Goal: Information Seeking & Learning: Check status

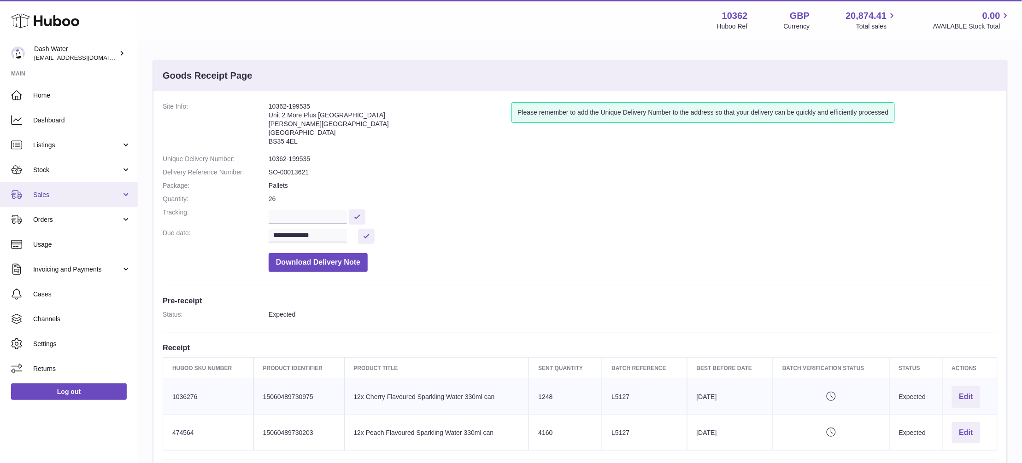
click at [79, 194] on span "Sales" at bounding box center [77, 195] width 88 height 9
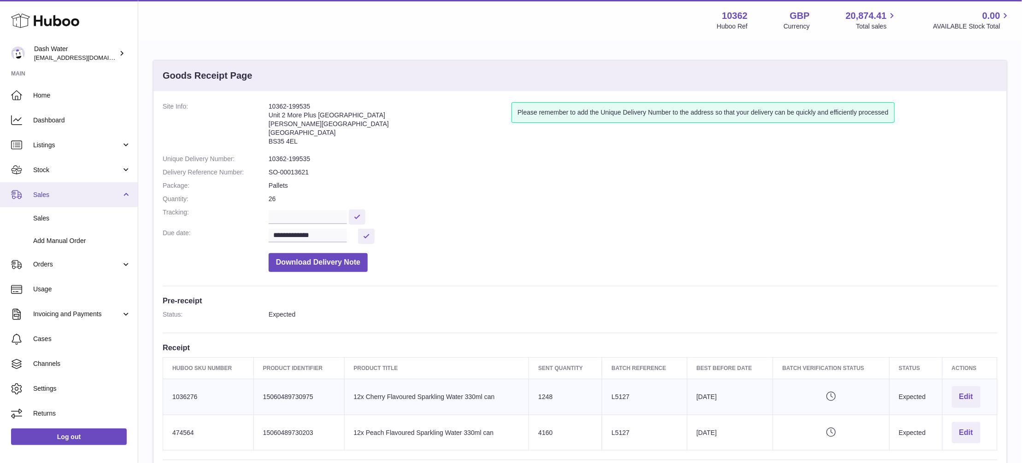
click at [90, 200] on link "Sales" at bounding box center [69, 194] width 138 height 25
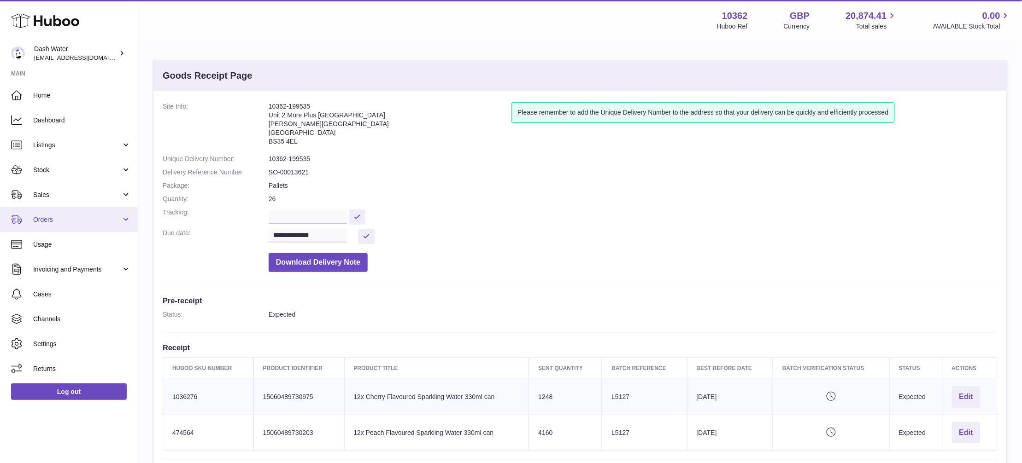
click at [94, 217] on span "Orders" at bounding box center [77, 220] width 88 height 9
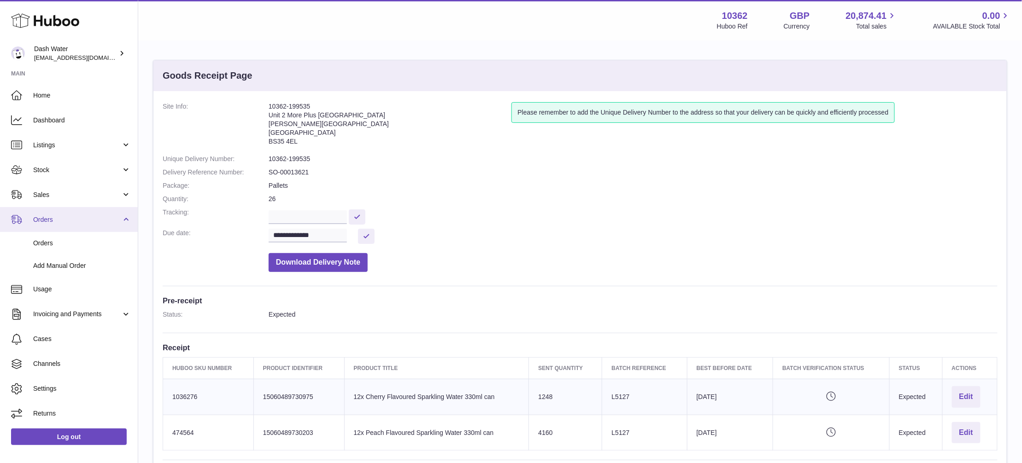
drag, startPoint x: 74, startPoint y: 225, endPoint x: 75, endPoint y: 220, distance: 4.6
click at [74, 227] on link "Orders" at bounding box center [69, 219] width 138 height 25
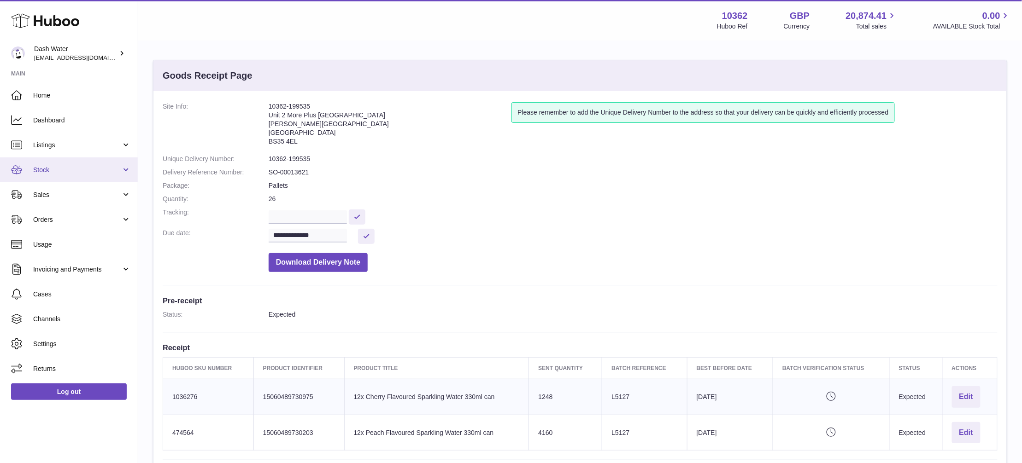
click at [89, 176] on link "Stock" at bounding box center [69, 170] width 138 height 25
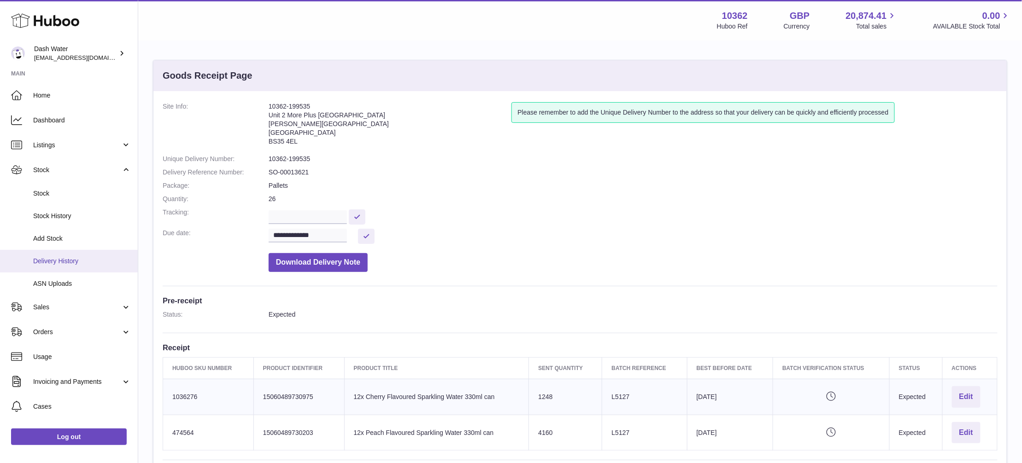
click at [57, 257] on span "Delivery History" at bounding box center [82, 261] width 98 height 9
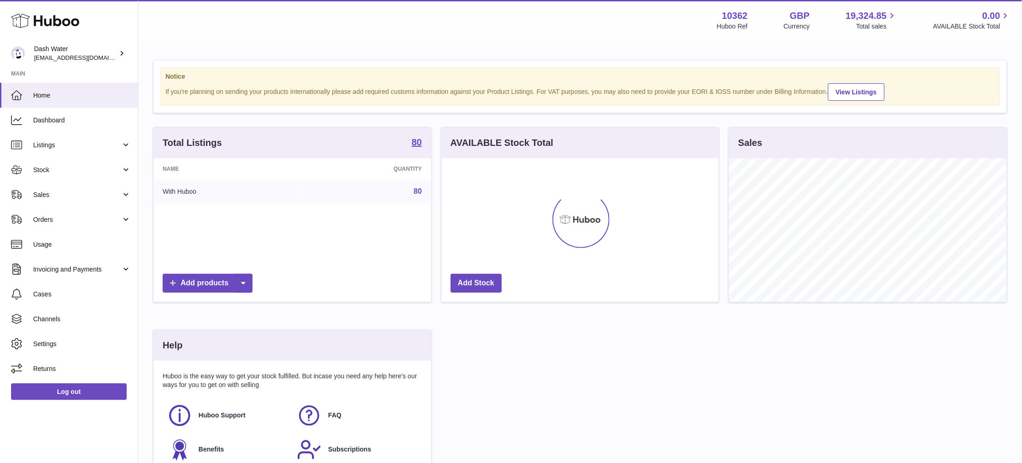
scroll to position [144, 277]
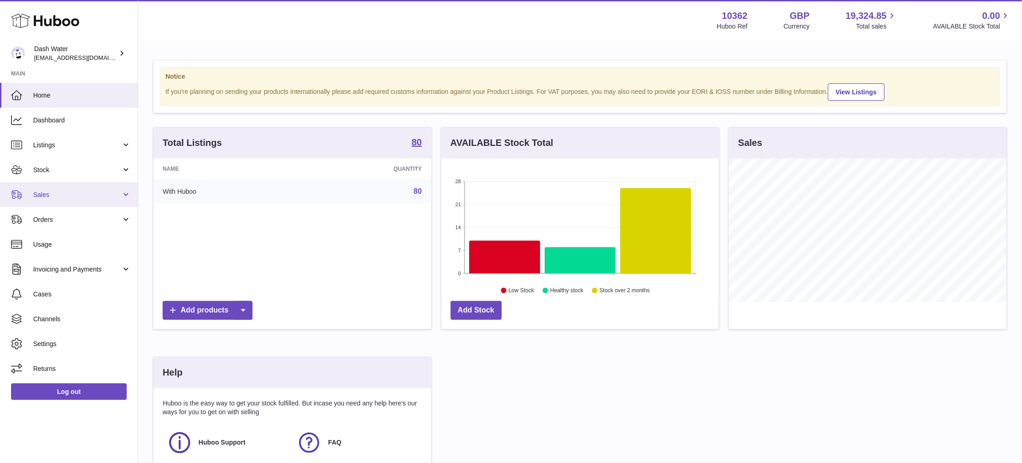
click at [88, 193] on span "Sales" at bounding box center [77, 195] width 88 height 9
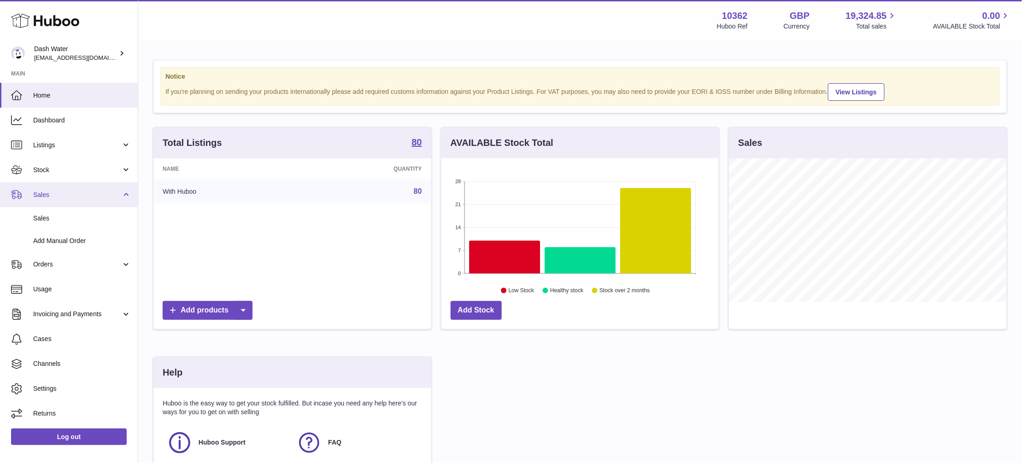
click at [89, 187] on link "Sales" at bounding box center [69, 194] width 138 height 25
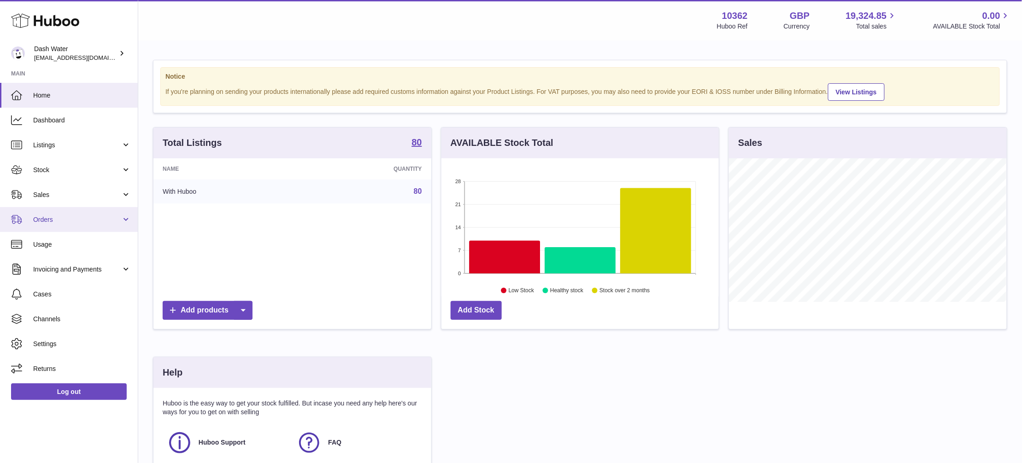
click at [91, 218] on span "Orders" at bounding box center [77, 220] width 88 height 9
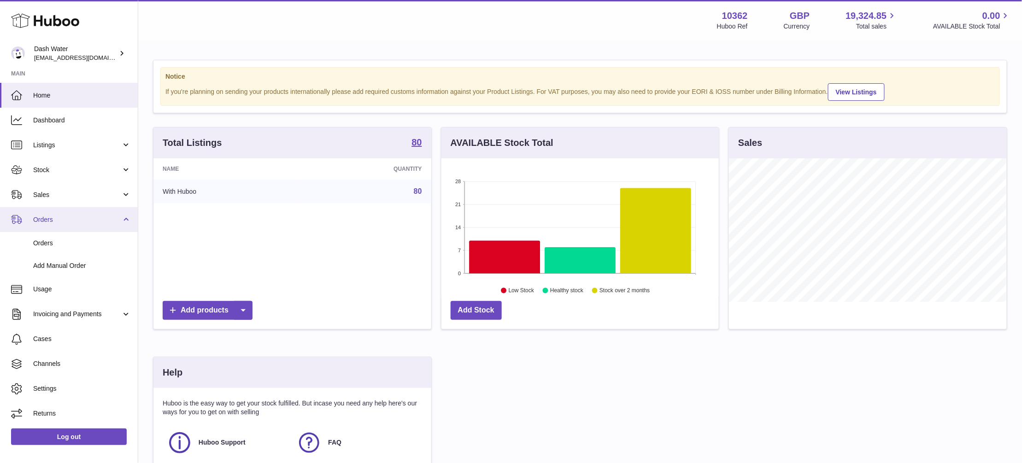
click at [104, 213] on link "Orders" at bounding box center [69, 219] width 138 height 25
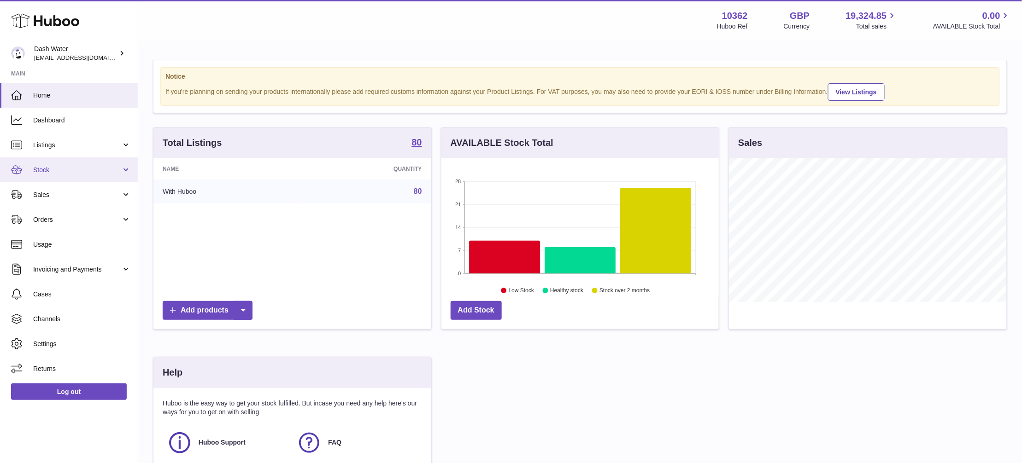
click at [94, 169] on span "Stock" at bounding box center [77, 170] width 88 height 9
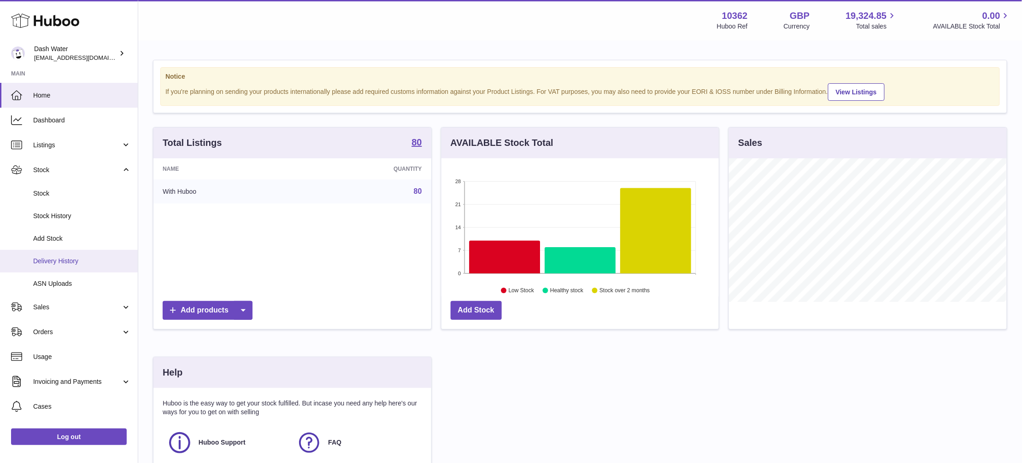
click at [83, 260] on span "Delivery History" at bounding box center [82, 261] width 98 height 9
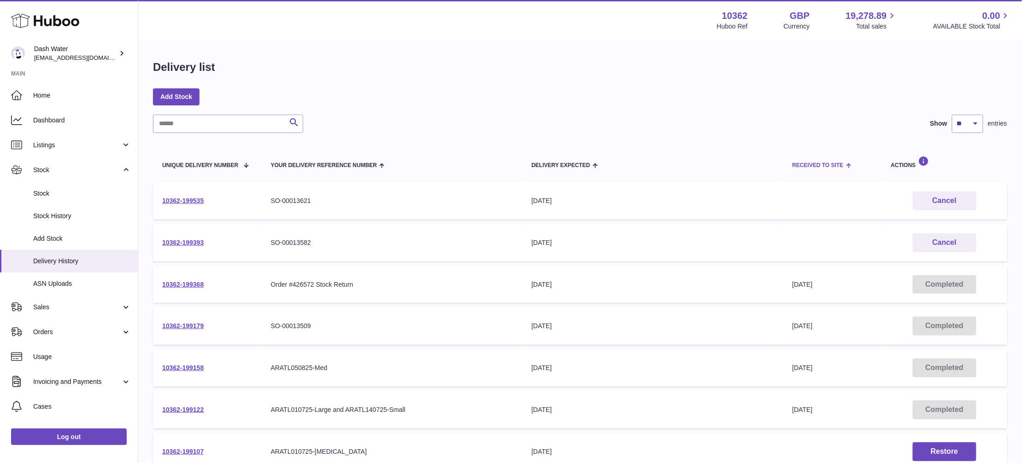
click at [847, 164] on span at bounding box center [848, 164] width 8 height 7
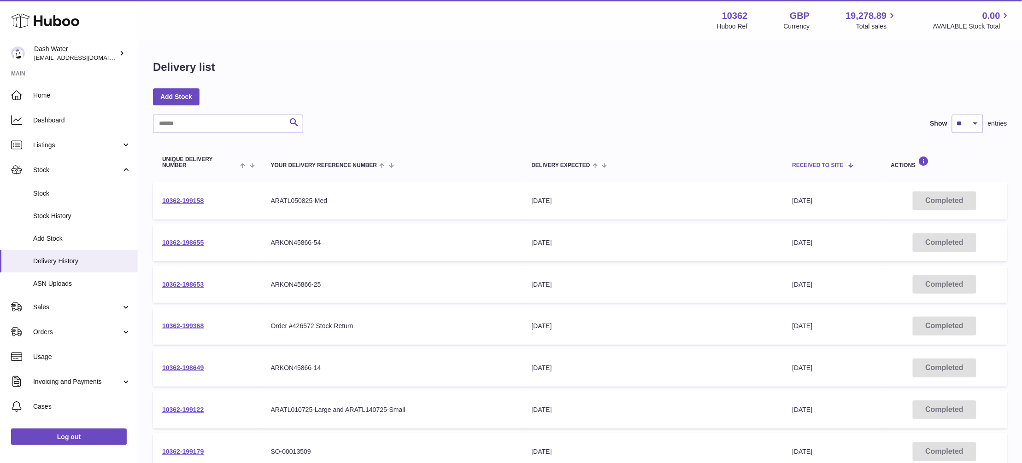
click at [845, 166] on span at bounding box center [848, 164] width 8 height 7
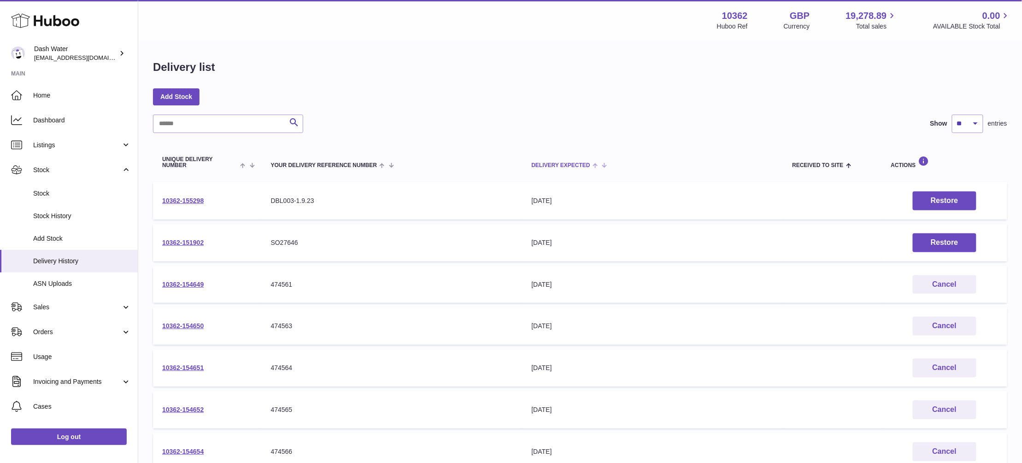
click at [559, 160] on th "Delivery Expected" at bounding box center [652, 162] width 261 height 31
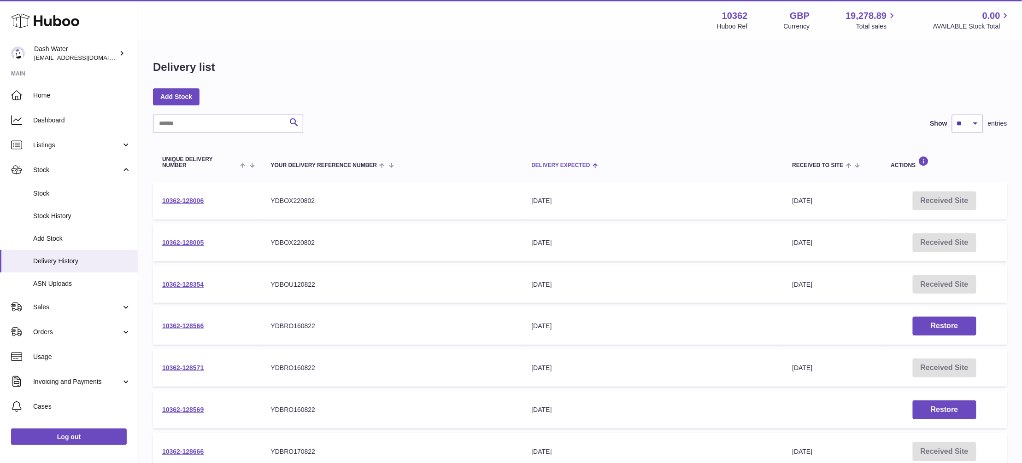
click at [592, 164] on span at bounding box center [594, 164] width 8 height 7
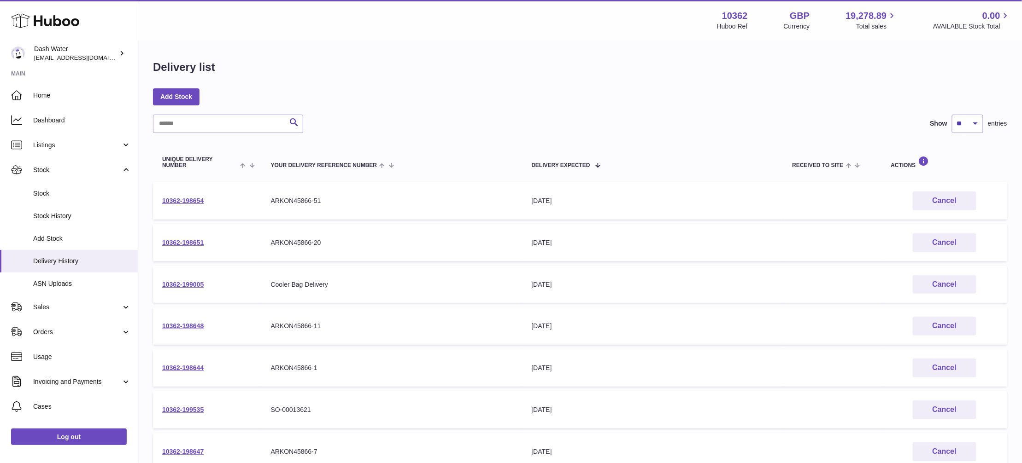
click at [467, 32] on div "Menu Huboo 10362 Huboo Ref GBP Currency 19,278.89 Total sales 0.00 AVAILABLE St…" at bounding box center [580, 20] width 884 height 41
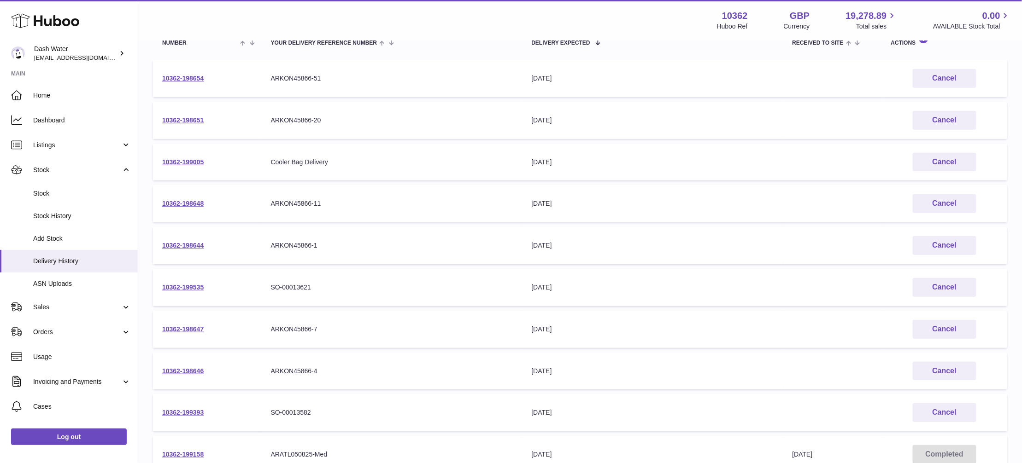
scroll to position [184, 0]
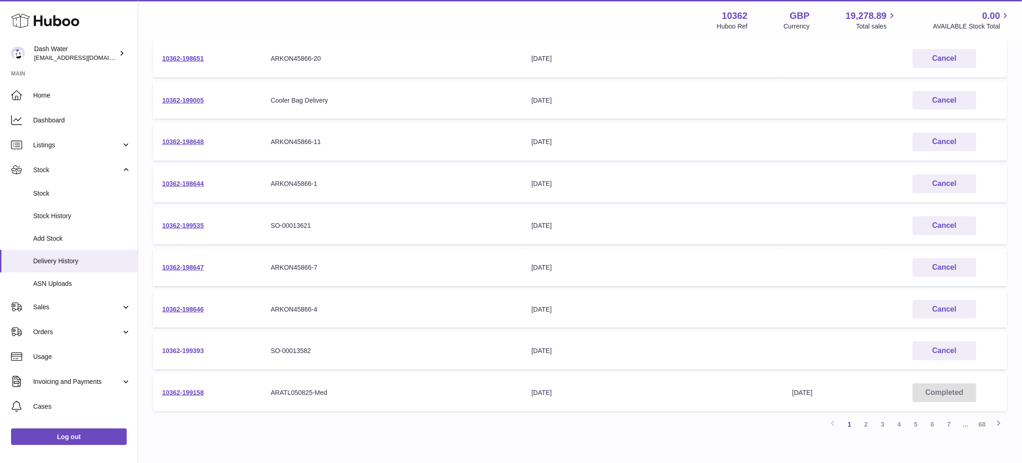
click at [188, 348] on link "10362-199393" at bounding box center [182, 350] width 41 height 7
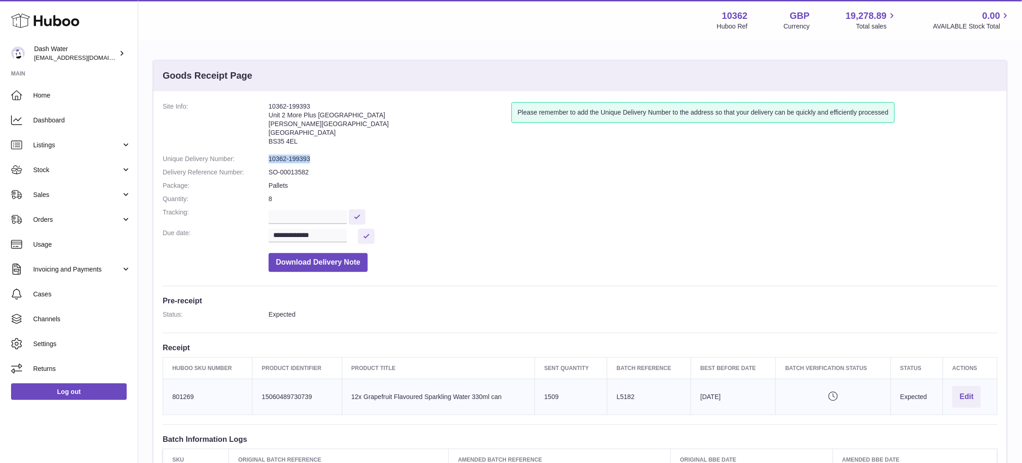
drag, startPoint x: 267, startPoint y: 161, endPoint x: 317, endPoint y: 159, distance: 50.3
click at [317, 159] on dl "**********" at bounding box center [580, 189] width 835 height 175
copy dl "10362-199393"
click at [293, 160] on dd "10362-199393" at bounding box center [633, 159] width 729 height 9
click at [292, 160] on dd "10362-199393" at bounding box center [633, 159] width 729 height 9
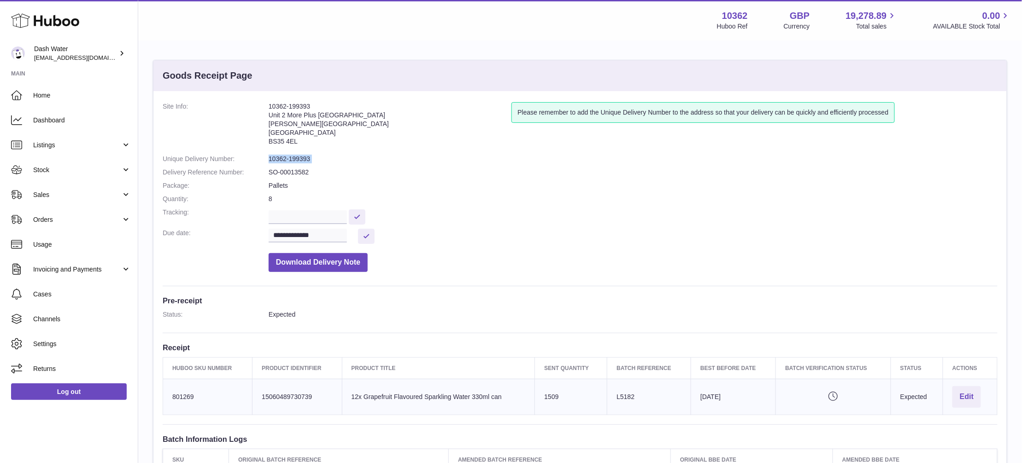
click at [292, 160] on dd "10362-199393" at bounding box center [633, 159] width 729 height 9
